Goal: Task Accomplishment & Management: Manage account settings

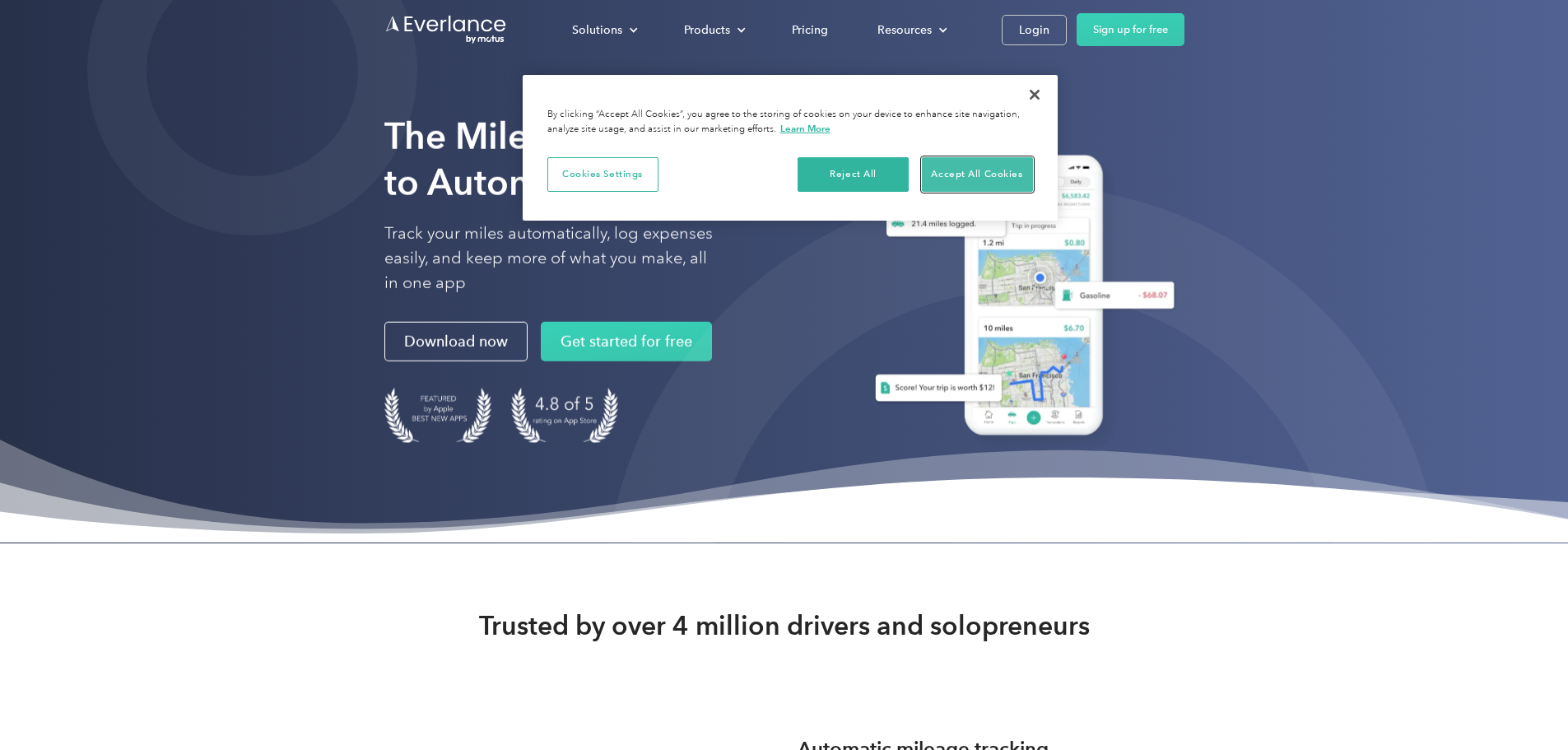
click at [993, 177] on button "Accept All Cookies" at bounding box center [977, 174] width 111 height 34
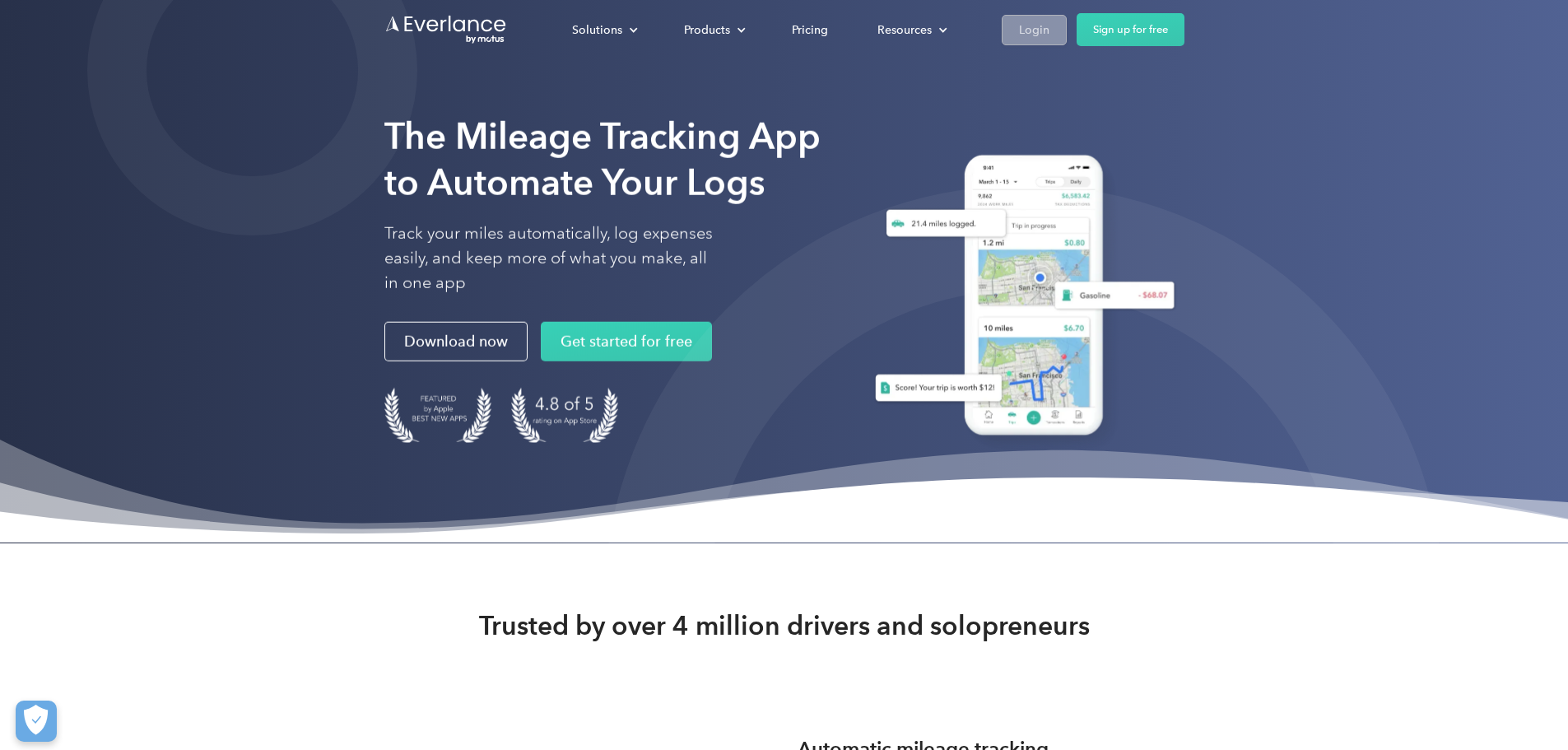
click at [1067, 29] on link "Login" at bounding box center [1033, 30] width 65 height 30
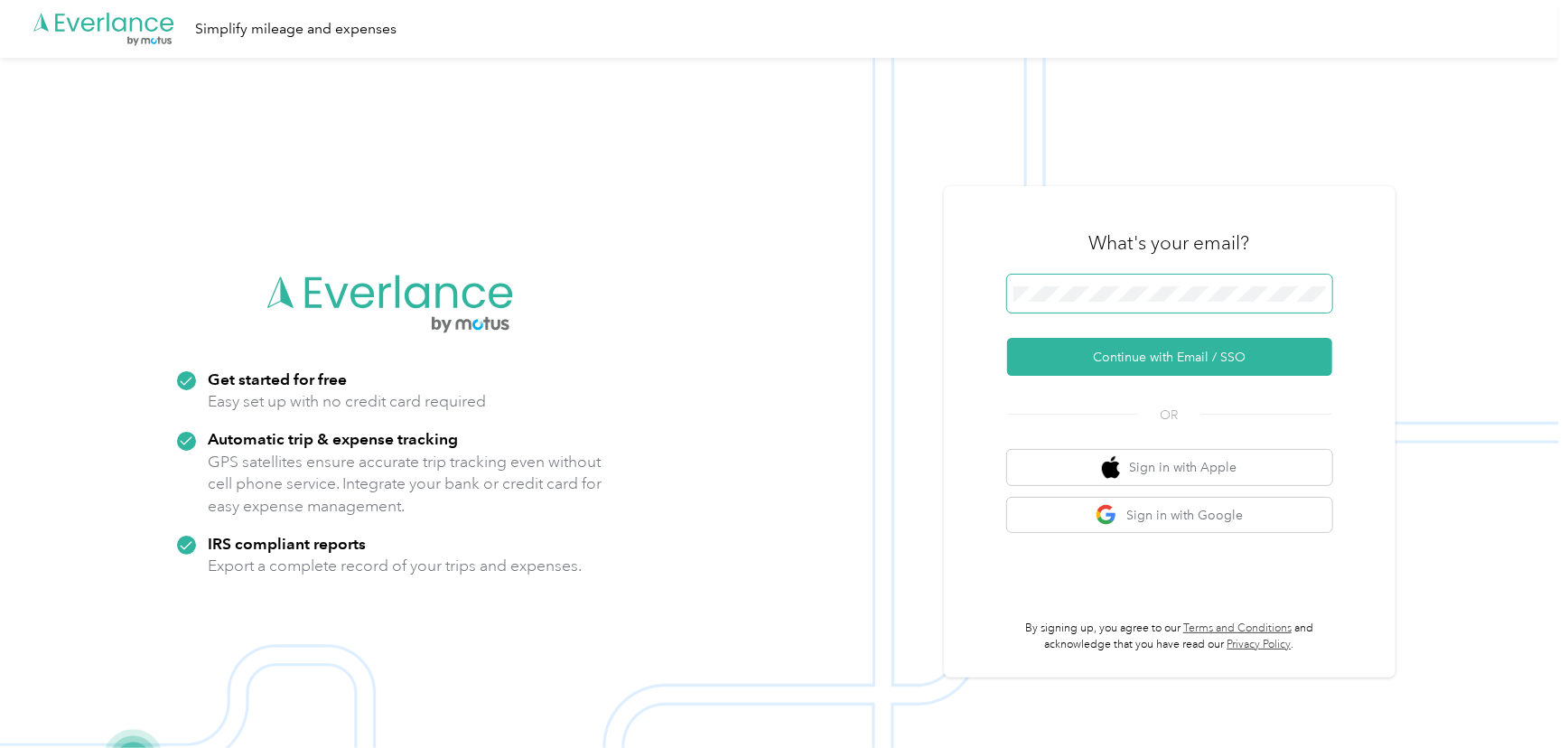
click at [1283, 302] on span at bounding box center [1170, 293] width 325 height 38
click at [1210, 353] on button "Continue with Email / SSO" at bounding box center [1170, 356] width 325 height 38
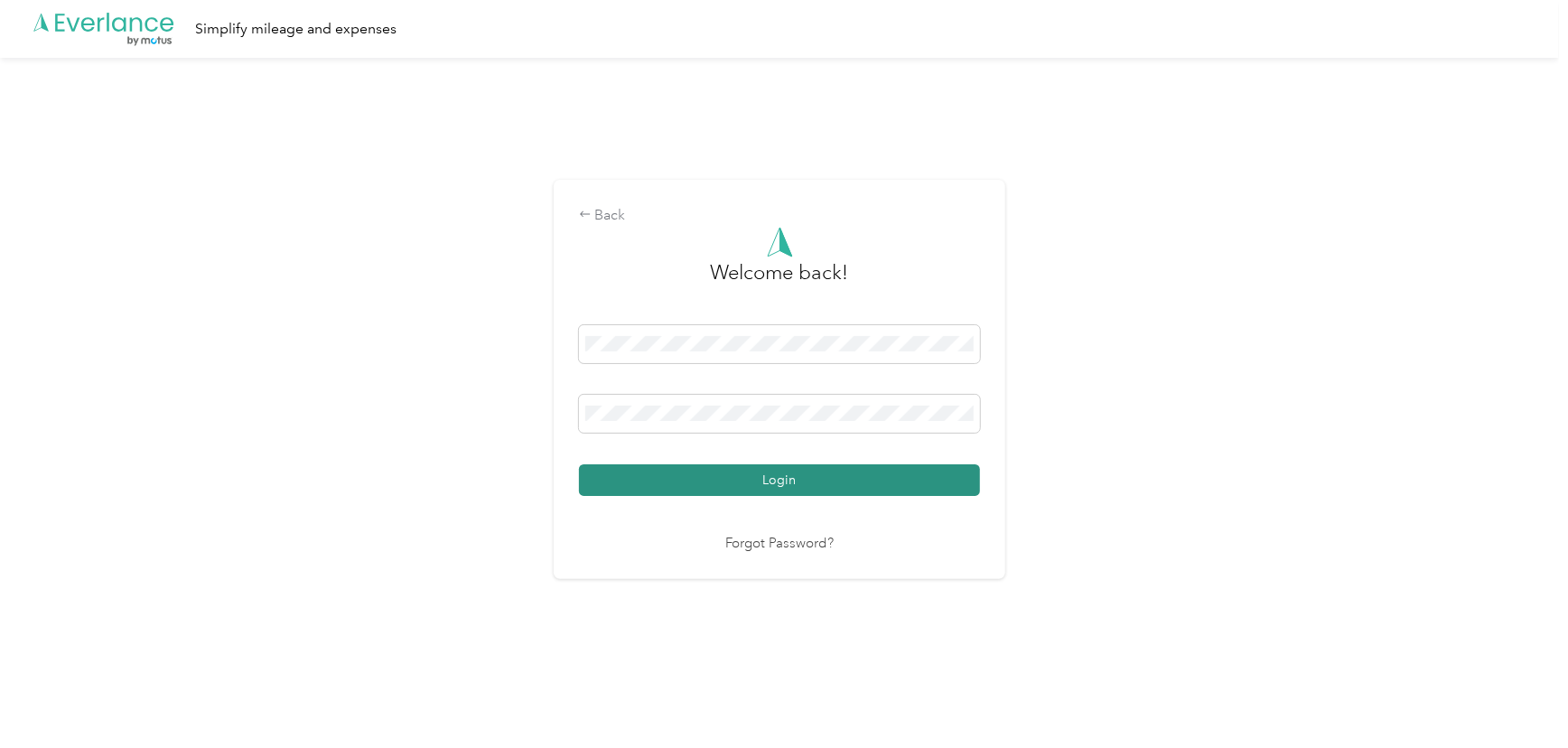
click at [975, 479] on button "Login" at bounding box center [780, 480] width 401 height 31
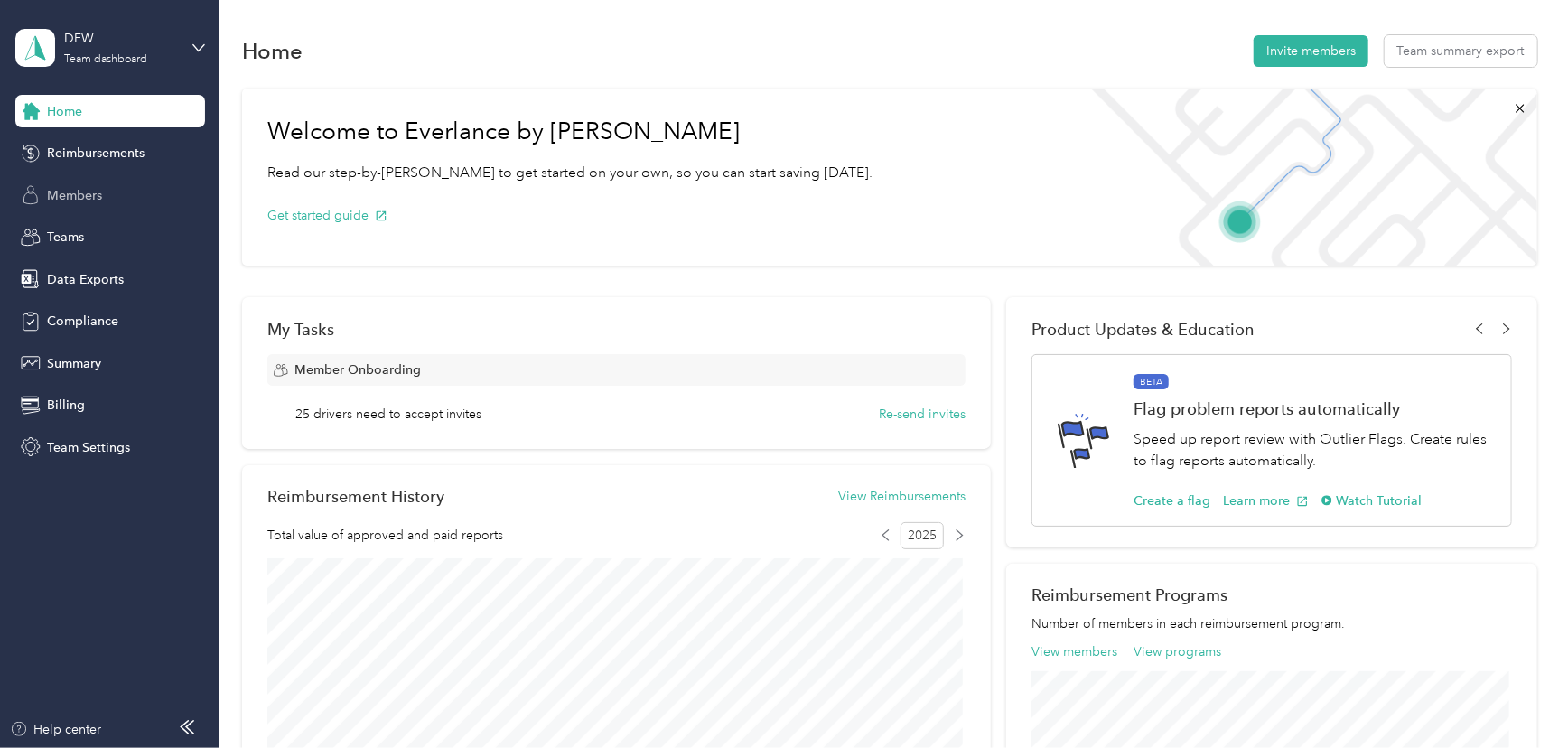
click at [107, 193] on div "Members" at bounding box center [111, 195] width 190 height 32
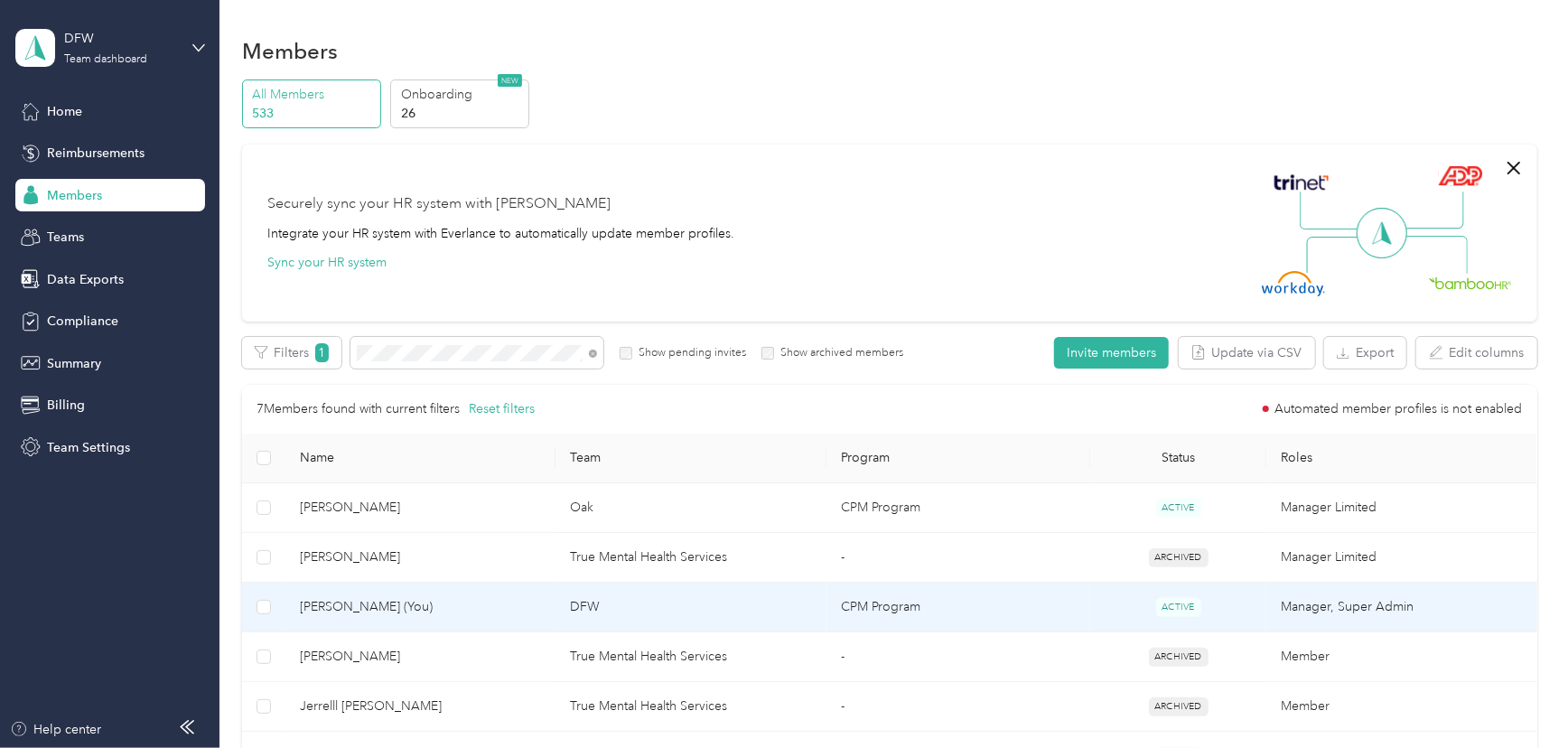
click at [450, 599] on span "Christopher Collins (You)" at bounding box center [421, 607] width 242 height 20
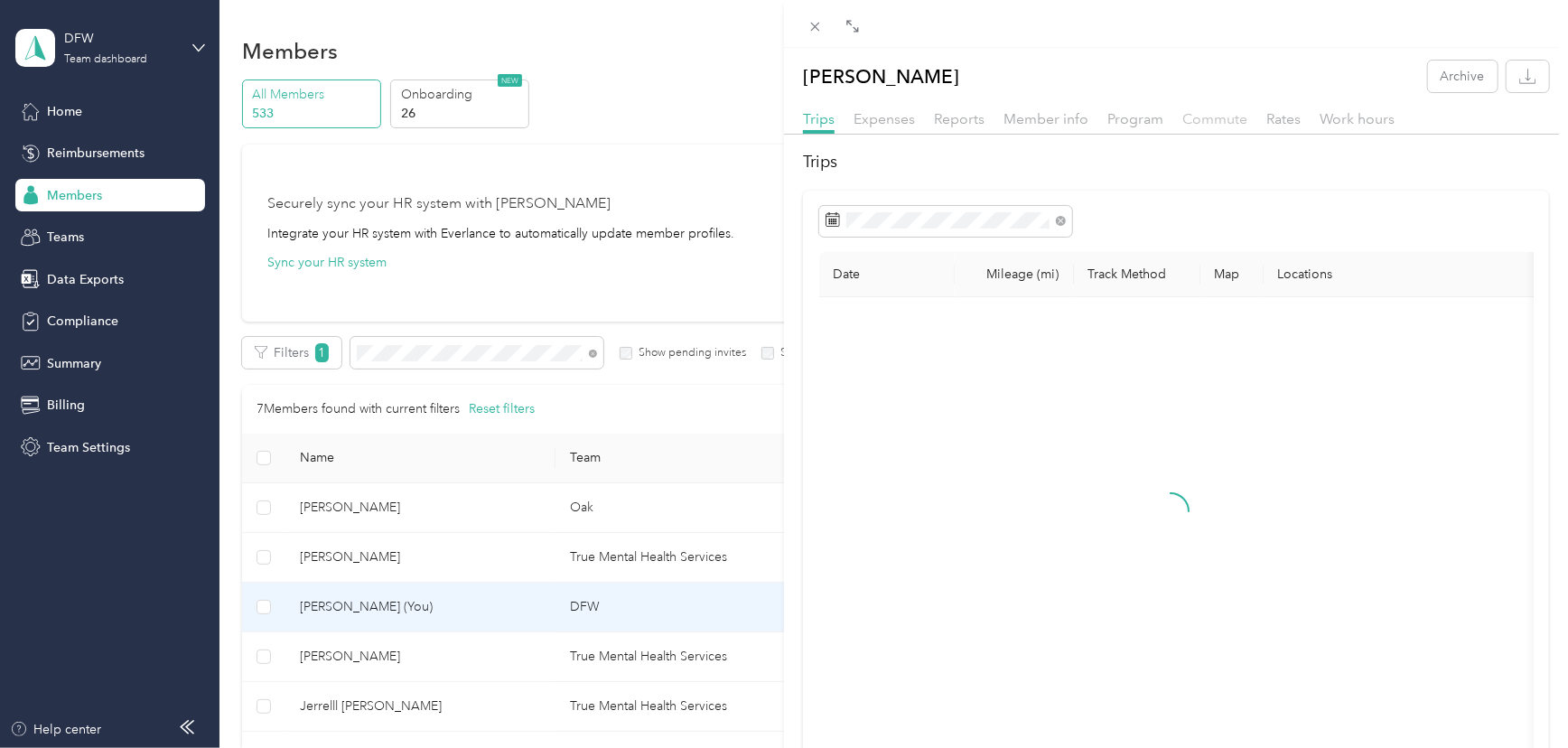
click at [1210, 113] on span "Commute" at bounding box center [1215, 118] width 65 height 18
